Goal: Task Accomplishment & Management: Complete application form

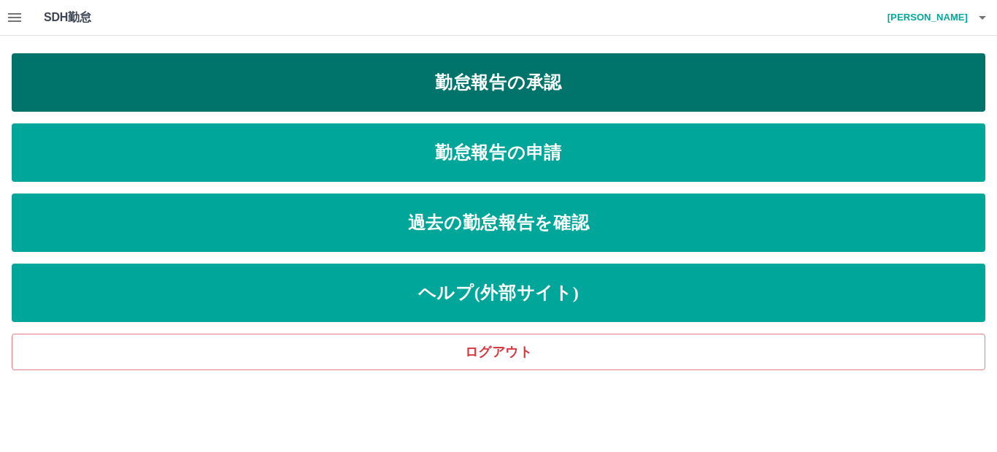
click at [442, 89] on link "勤怠報告の承認" at bounding box center [499, 82] width 974 height 58
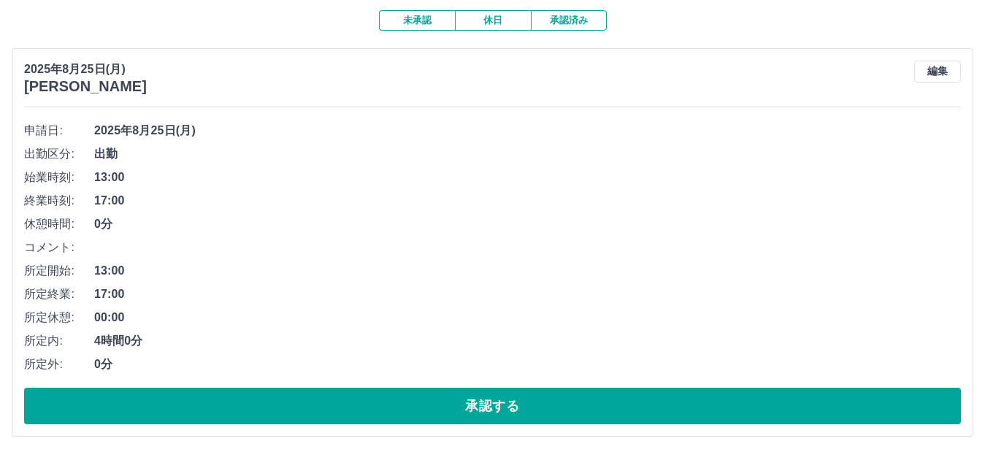
scroll to position [146, 0]
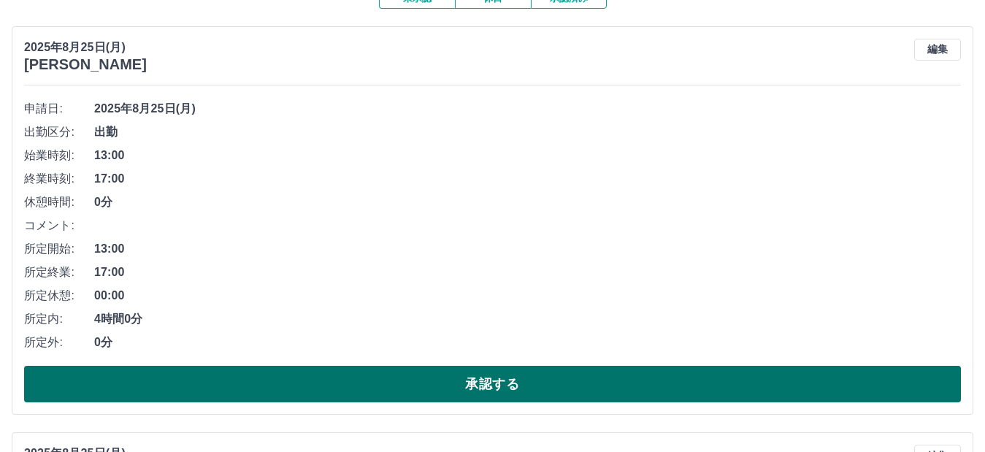
click at [511, 382] on button "承認する" at bounding box center [492, 384] width 937 height 37
click at [353, 379] on button "承認する" at bounding box center [492, 384] width 937 height 37
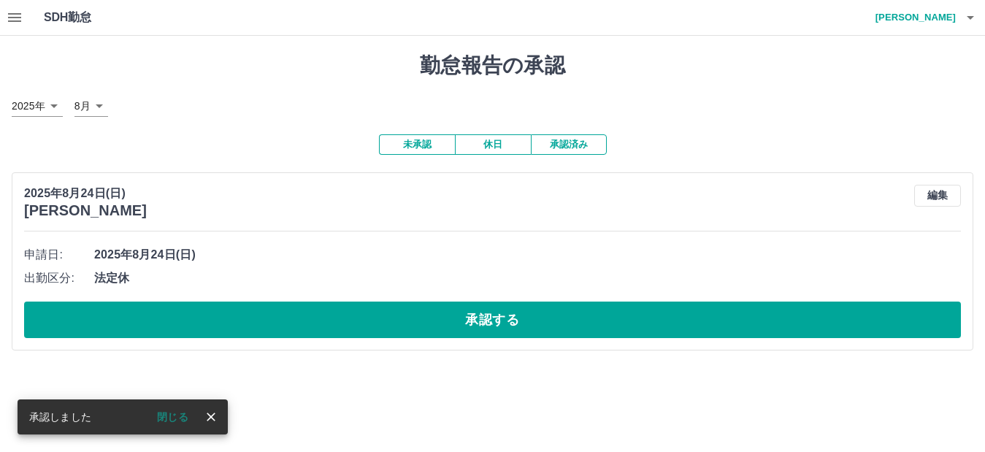
scroll to position [0, 0]
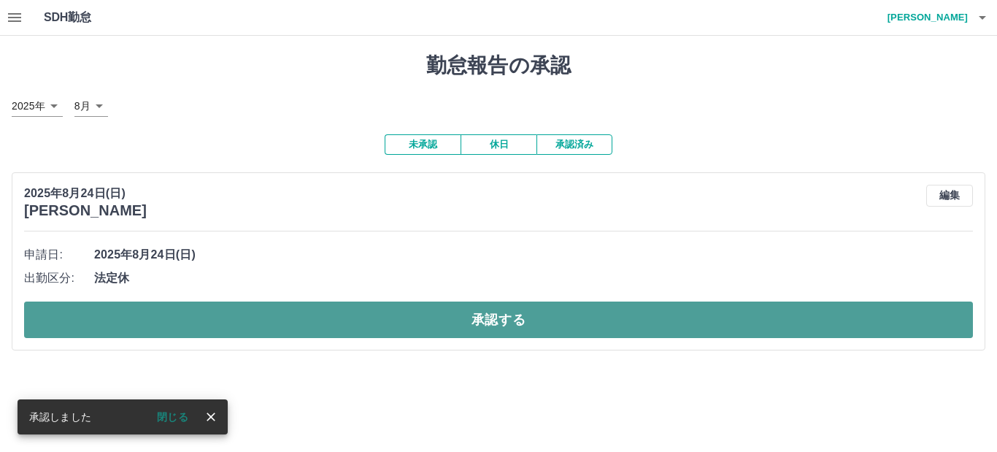
click at [429, 326] on button "承認する" at bounding box center [498, 320] width 949 height 37
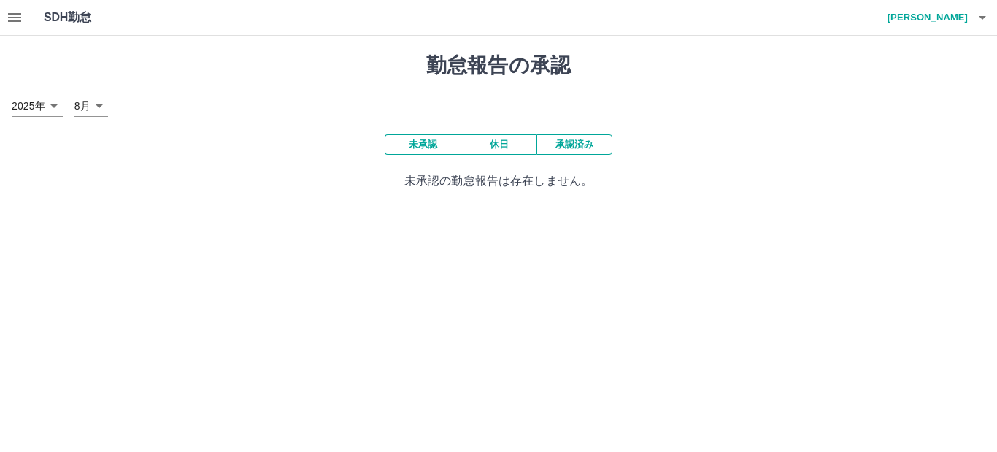
click at [580, 147] on button "承認済み" at bounding box center [575, 144] width 76 height 20
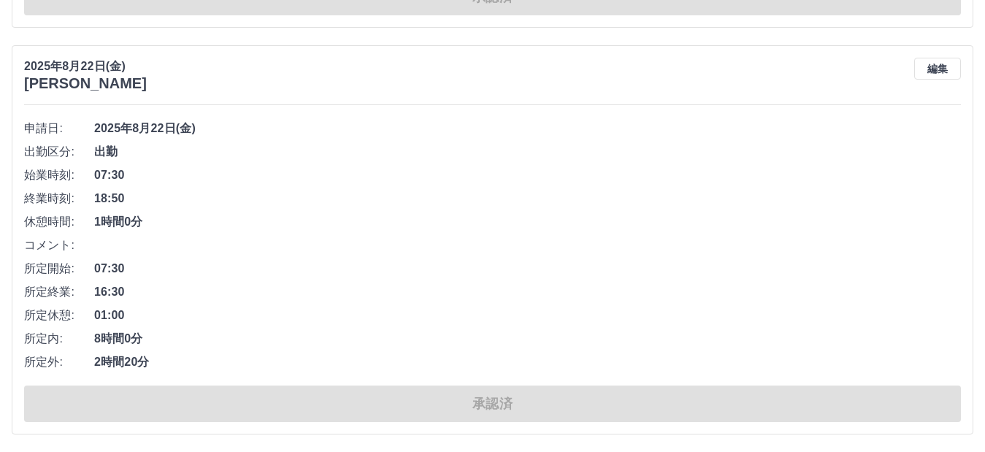
scroll to position [4162, 0]
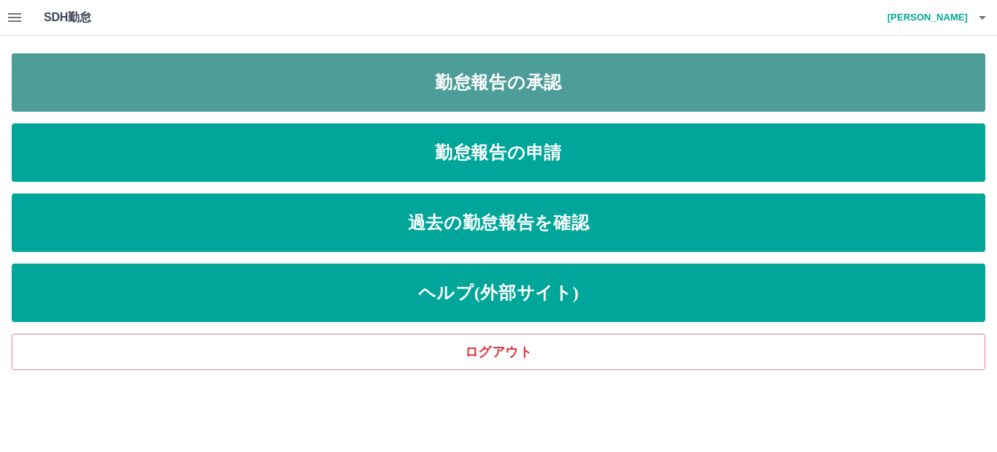
click at [528, 96] on link "勤怠報告の承認" at bounding box center [499, 82] width 974 height 58
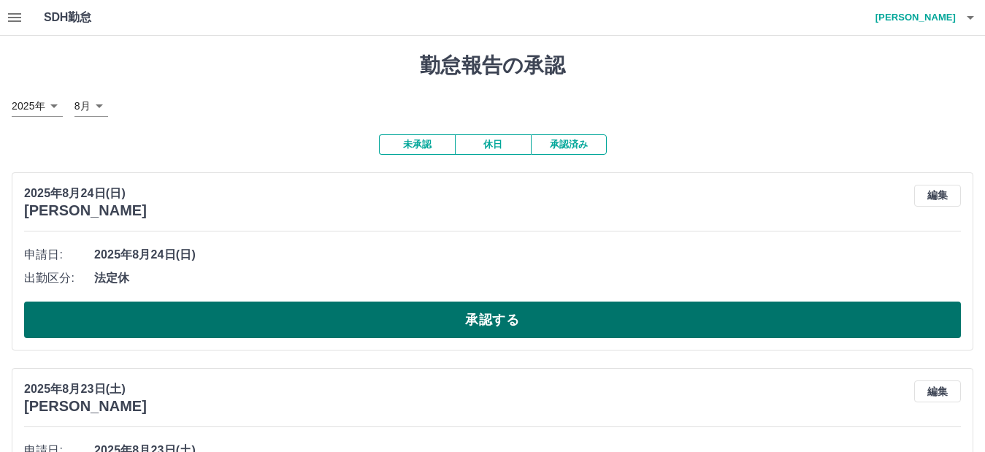
click at [552, 326] on button "承認する" at bounding box center [492, 320] width 937 height 37
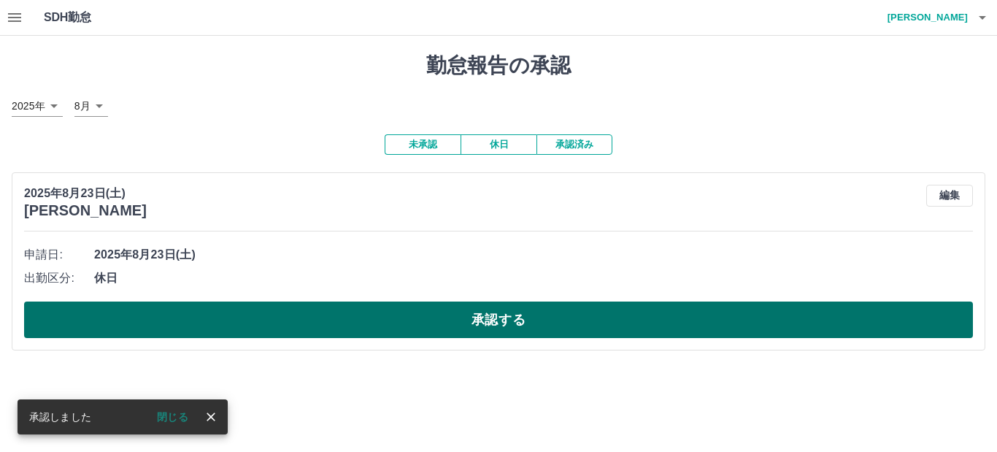
click at [555, 323] on button "承認する" at bounding box center [498, 320] width 949 height 37
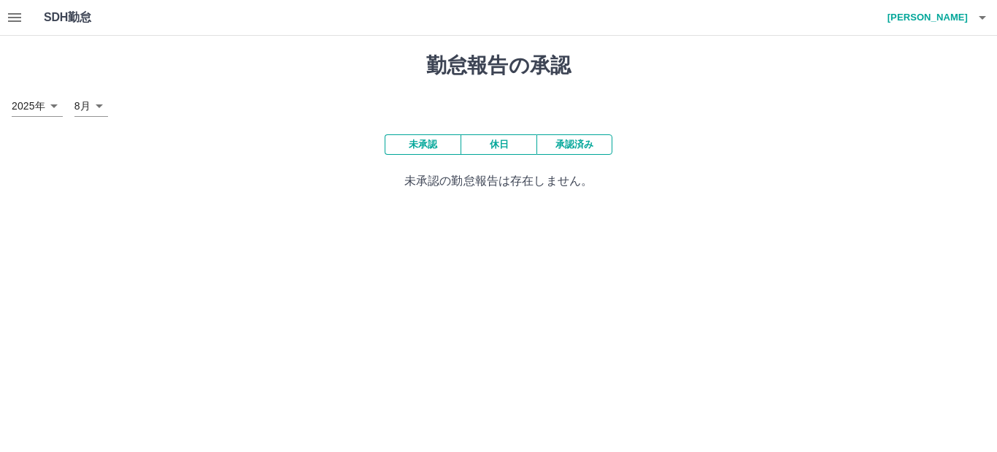
click at [14, 14] on icon "button" at bounding box center [14, 17] width 13 height 9
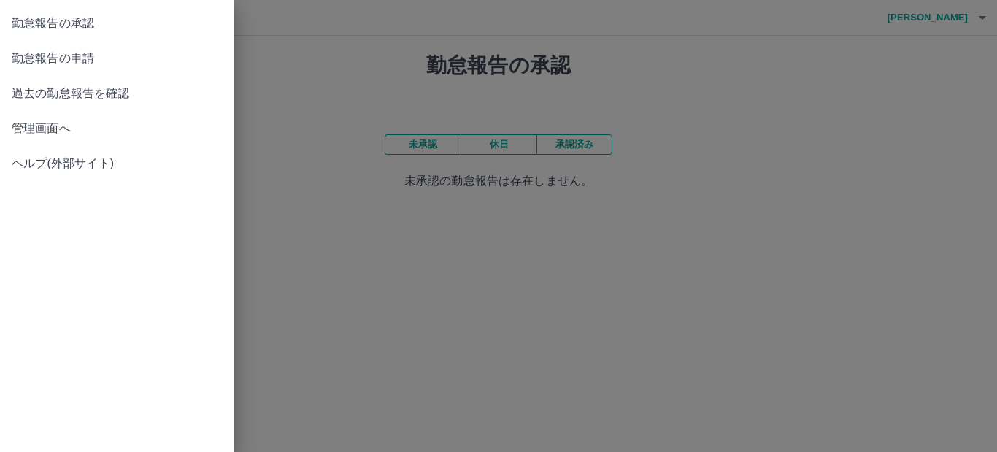
click at [113, 56] on span "勤怠報告の申請" at bounding box center [117, 59] width 210 height 18
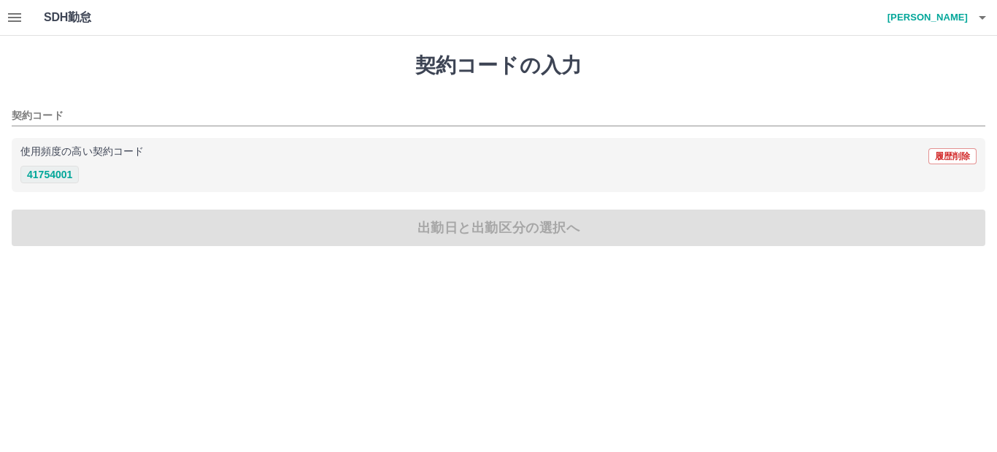
click at [55, 170] on button "41754001" at bounding box center [49, 175] width 58 height 18
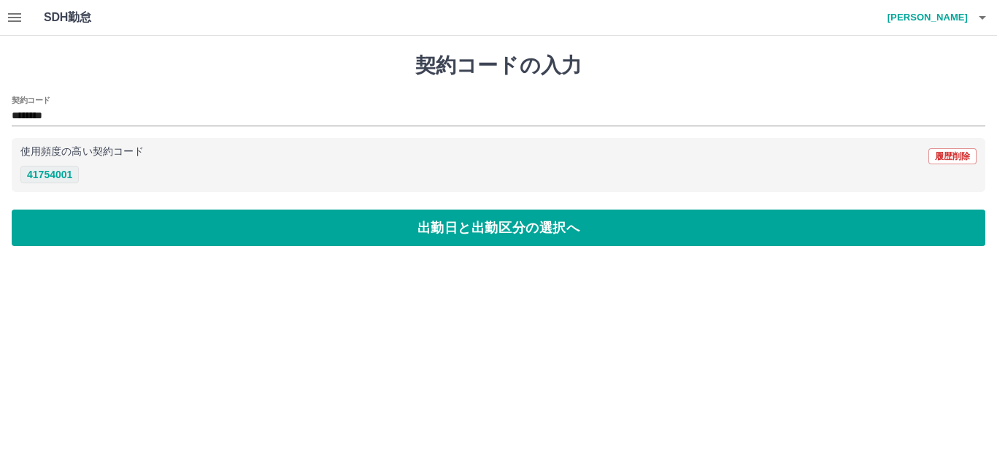
type input "********"
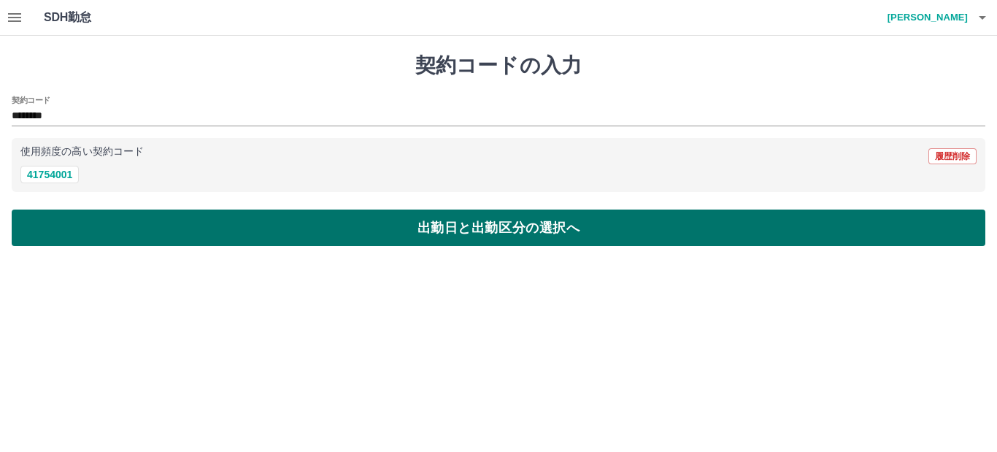
click at [75, 214] on button "出勤日と出勤区分の選択へ" at bounding box center [499, 228] width 974 height 37
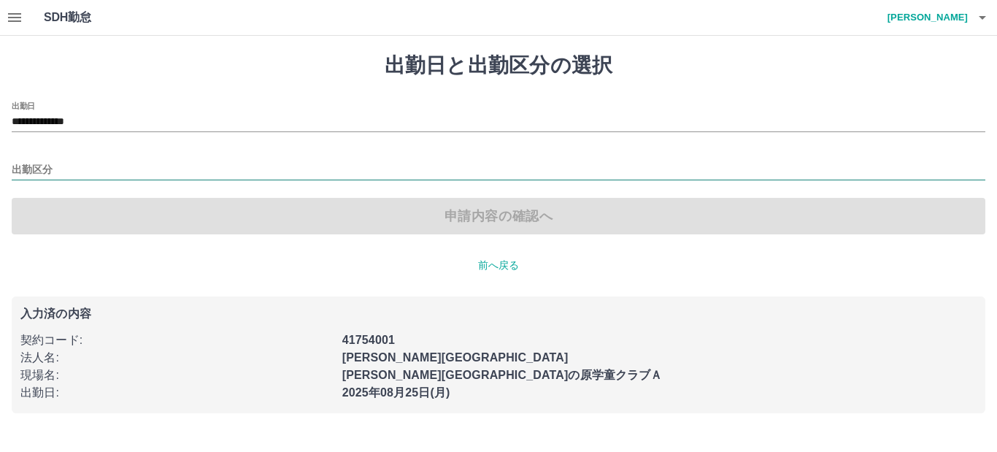
click at [43, 174] on input "出勤区分" at bounding box center [499, 170] width 974 height 18
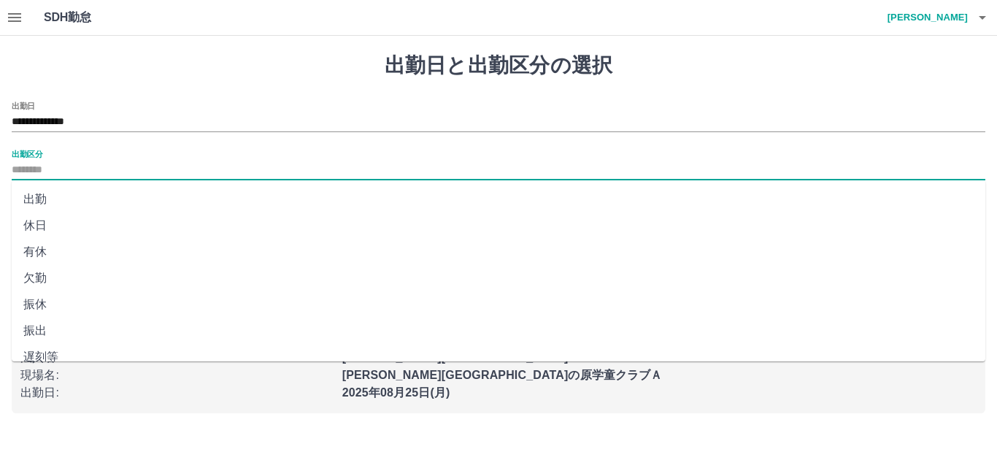
click at [41, 192] on li "出勤" at bounding box center [499, 199] width 974 height 26
type input "**"
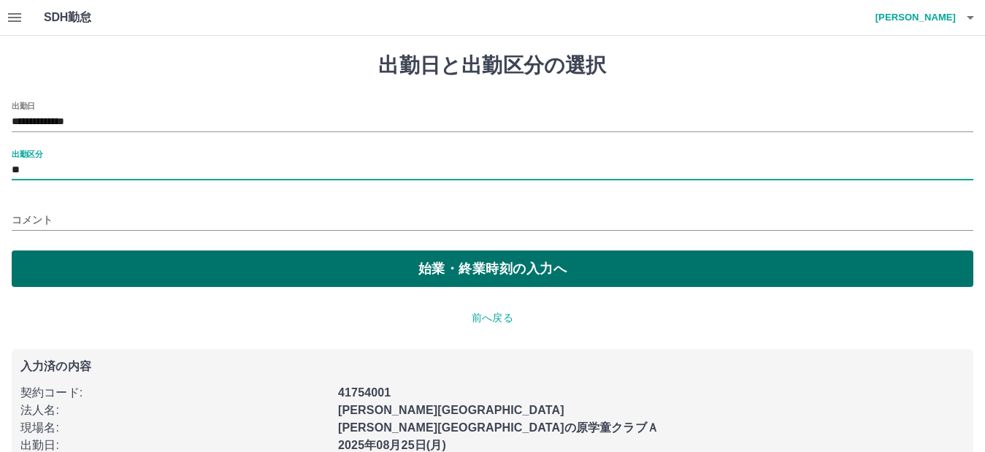
click at [60, 258] on button "始業・終業時刻の入力へ" at bounding box center [493, 268] width 962 height 37
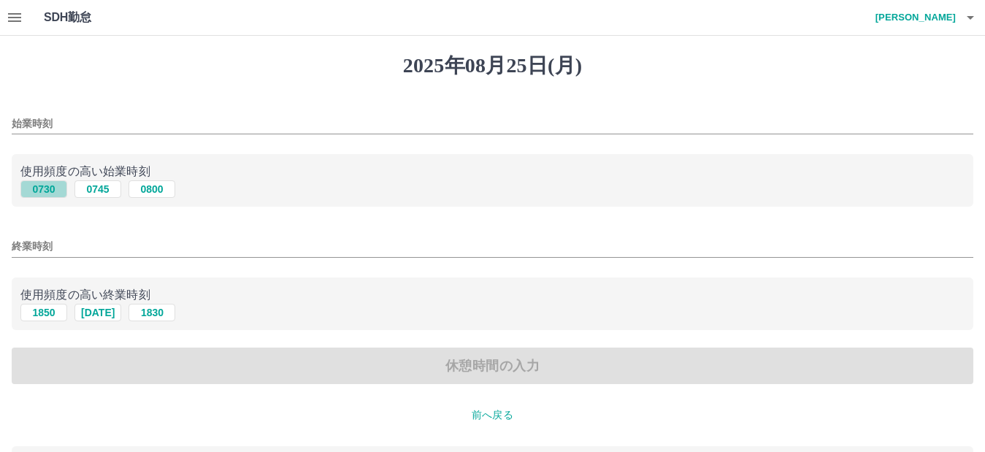
click at [40, 189] on button "0730" at bounding box center [43, 189] width 47 height 18
type input "****"
click at [153, 310] on button "1830" at bounding box center [151, 313] width 47 height 18
type input "****"
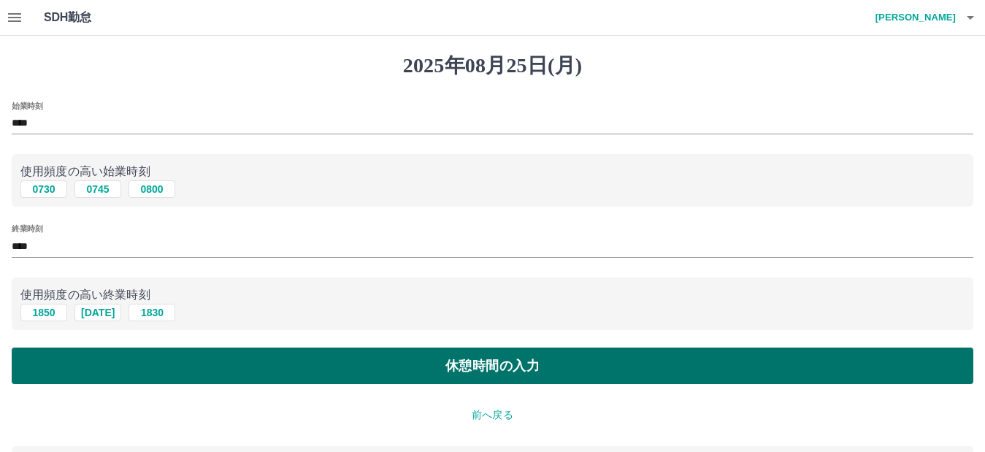
click at [174, 367] on button "休憩時間の入力" at bounding box center [493, 366] width 962 height 37
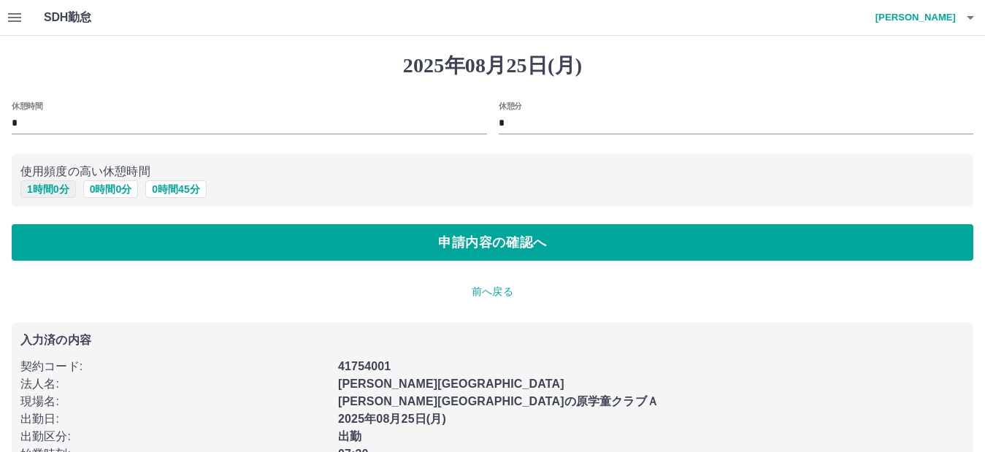
click at [55, 185] on button "1 時間 0 分" at bounding box center [47, 189] width 55 height 18
type input "*"
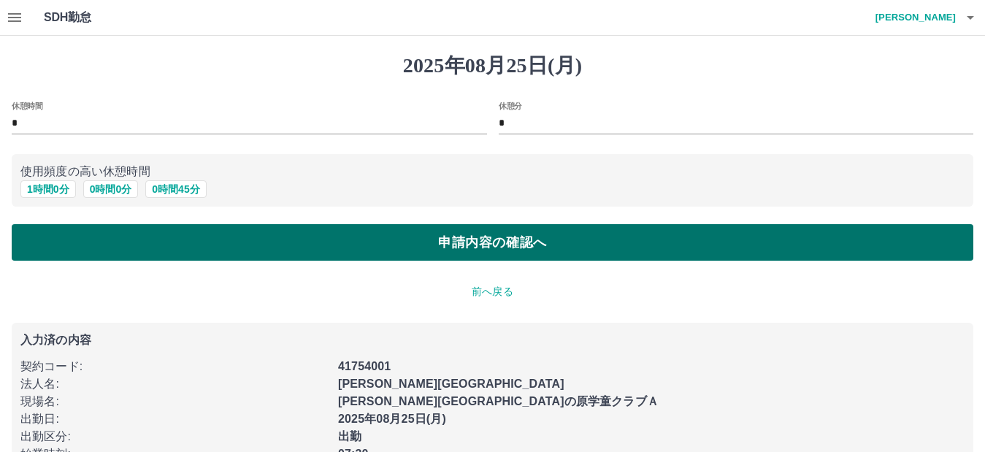
click at [318, 258] on button "申請内容の確認へ" at bounding box center [493, 242] width 962 height 37
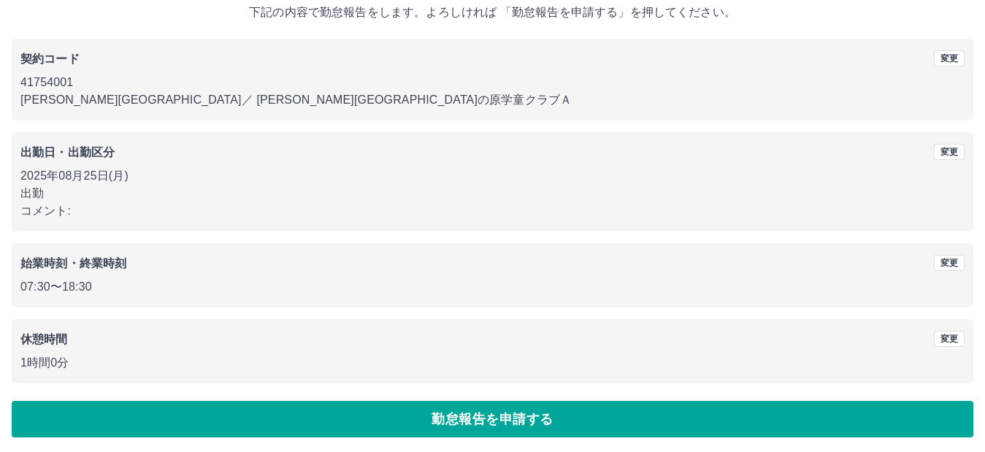
scroll to position [95, 0]
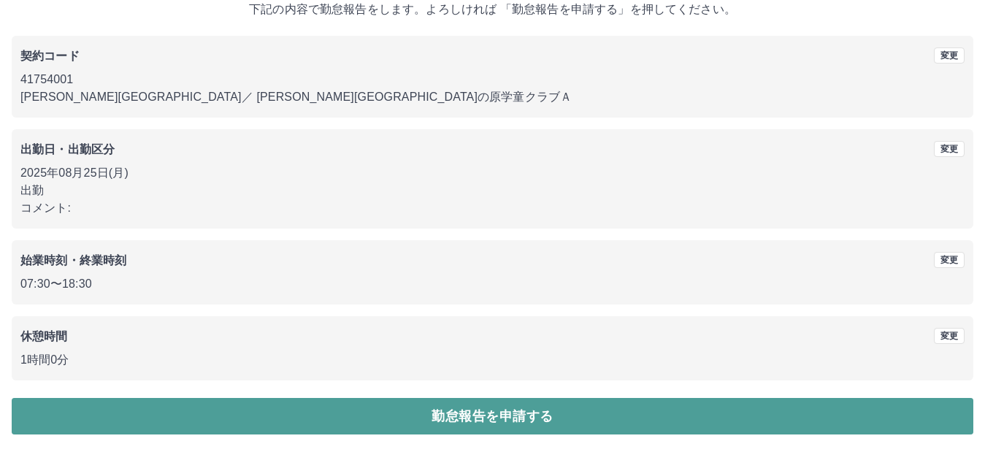
click at [391, 418] on button "勤怠報告を申請する" at bounding box center [493, 416] width 962 height 37
